Goal: Find specific page/section: Find specific page/section

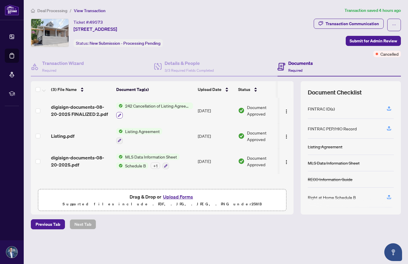
click at [121, 114] on button "button" at bounding box center [119, 115] width 7 height 7
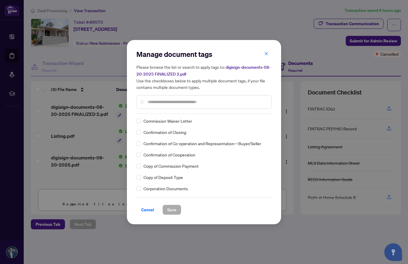
scroll to position [521, 0]
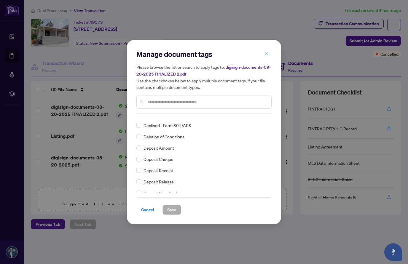
click at [266, 55] on icon "close" at bounding box center [266, 54] width 4 height 4
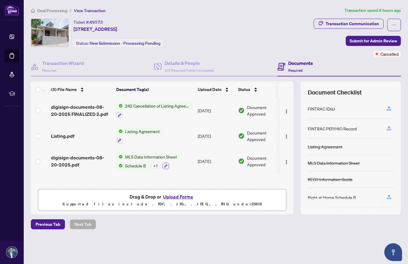
scroll to position [0, 0]
click at [140, 165] on span "Schedule B" at bounding box center [135, 165] width 25 height 7
click at [145, 105] on span "242 Cancellation of Listing Agreement - Authority to Offer for Sale" at bounding box center [158, 105] width 70 height 7
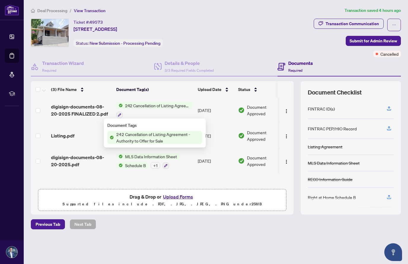
click at [152, 115] on div at bounding box center [154, 114] width 77 height 7
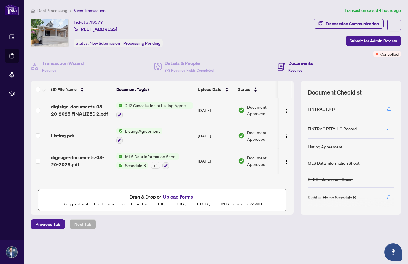
click at [142, 156] on span "MLS Data Information Sheet" at bounding box center [151, 156] width 57 height 7
click at [135, 130] on span "Listing Agreement" at bounding box center [142, 131] width 39 height 7
click at [342, 23] on div "Transaction Communication" at bounding box center [351, 23] width 53 height 9
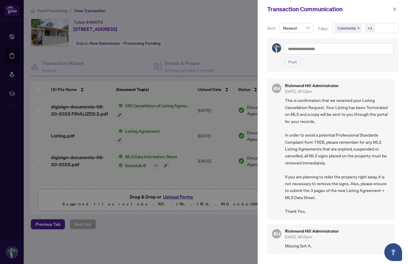
scroll to position [1, 0]
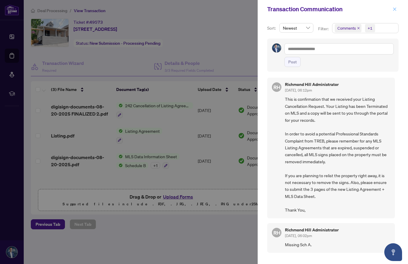
click at [394, 12] on span "button" at bounding box center [394, 8] width 4 height 9
